Goal: Task Accomplishment & Management: Manage account settings

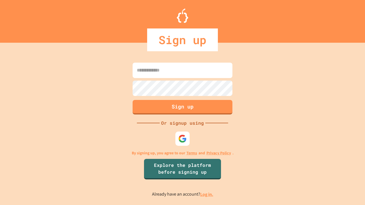
click at [207, 194] on link "Log in." at bounding box center [206, 195] width 13 height 6
